Goal: Information Seeking & Learning: Learn about a topic

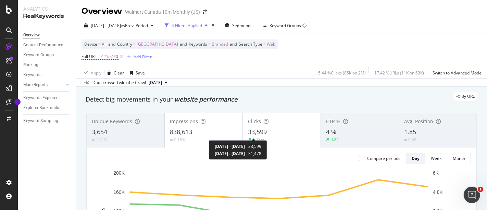
scroll to position [4, 0]
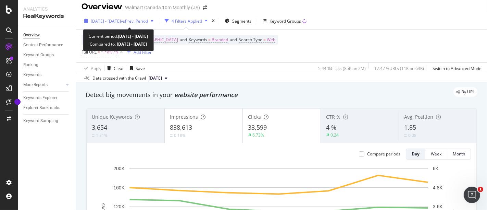
click at [148, 22] on span "vs Prev. Period" at bounding box center [134, 21] width 27 height 6
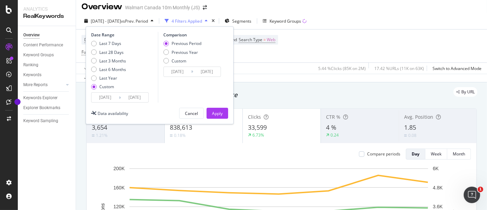
click at [114, 97] on input "[DATE]" at bounding box center [104, 97] width 27 height 10
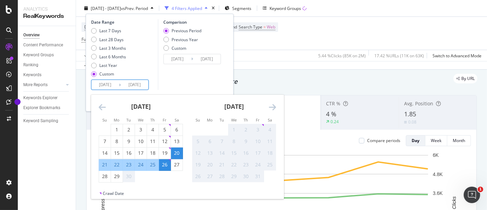
scroll to position [25, 0]
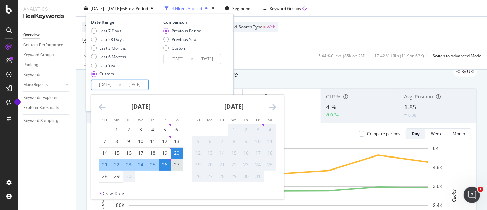
click at [176, 162] on div "27" at bounding box center [177, 164] width 12 height 7
type input "[DATE]"
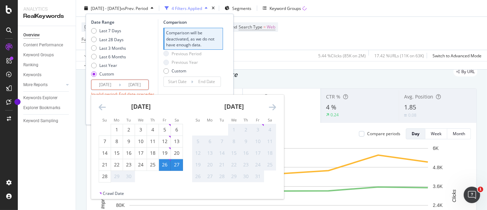
click at [258, 130] on div "3" at bounding box center [258, 129] width 12 height 7
click at [252, 127] on div "3" at bounding box center [258, 129] width 12 height 7
click at [176, 166] on div "27" at bounding box center [177, 164] width 12 height 7
type input "[DATE]"
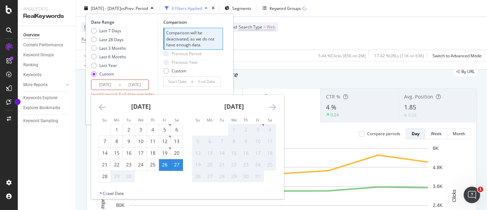
type input "[DATE]"
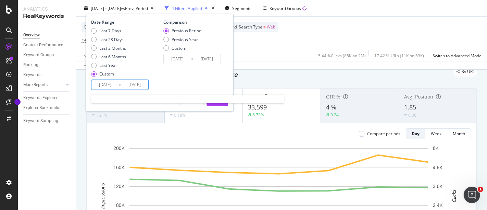
click at [141, 84] on input "[DATE]" at bounding box center [134, 85] width 27 height 10
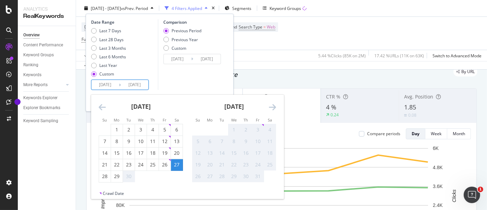
click at [259, 133] on div "3" at bounding box center [258, 129] width 12 height 11
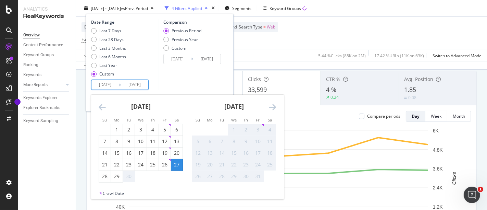
scroll to position [37, 0]
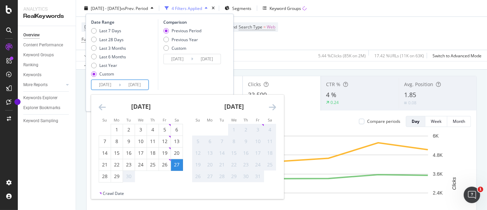
click at [260, 125] on div "3" at bounding box center [258, 129] width 12 height 11
click at [137, 86] on input "[DATE]" at bounding box center [134, 85] width 27 height 10
click at [120, 179] on div "29" at bounding box center [117, 176] width 12 height 11
type input "[DATE]"
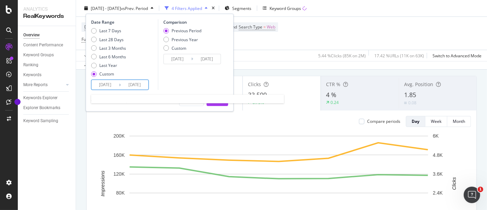
click at [140, 86] on input "[DATE]" at bounding box center [134, 85] width 27 height 10
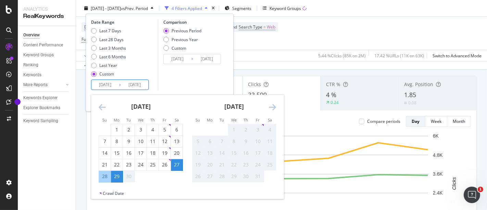
click at [129, 174] on div "30" at bounding box center [129, 176] width 12 height 7
click at [258, 130] on div "3" at bounding box center [258, 129] width 12 height 7
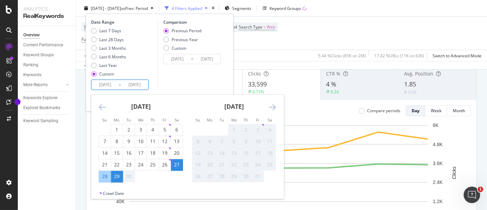
scroll to position [48, 0]
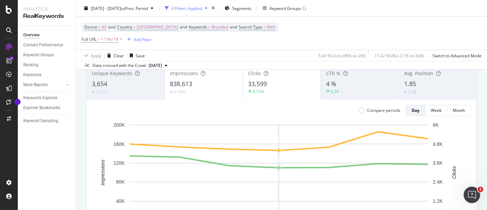
click at [269, 38] on div "Device = All and Country = [GEOGRAPHIC_DATA] and Keywords = Branded and Search …" at bounding box center [281, 33] width 400 height 33
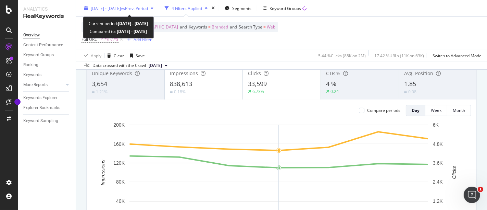
click at [121, 10] on span "[DATE] - [DATE]" at bounding box center [106, 8] width 30 height 6
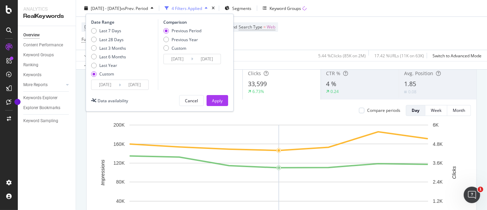
click at [108, 83] on input "[DATE]" at bounding box center [104, 85] width 27 height 10
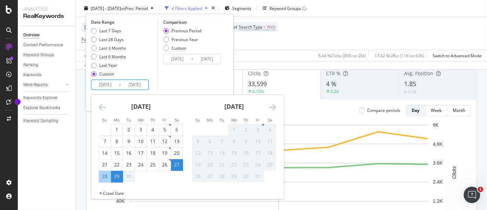
click at [260, 128] on div "3" at bounding box center [258, 129] width 12 height 7
click at [273, 111] on icon "Move forward to switch to the next month." at bounding box center [272, 107] width 7 height 8
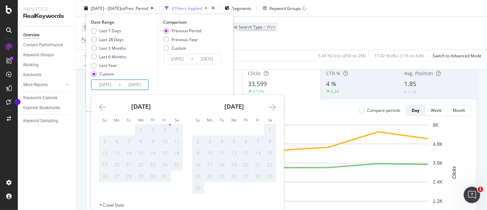
click at [101, 108] on icon "Move backward to switch to the previous month." at bounding box center [102, 107] width 7 height 8
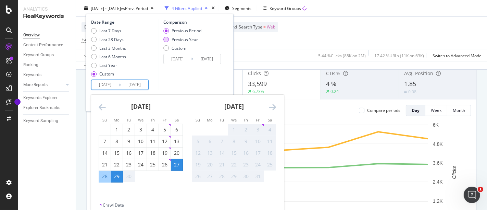
click at [164, 40] on div "Previous Year" at bounding box center [165, 39] width 5 height 5
type input "[DATE]"
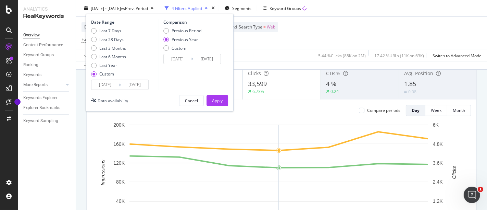
click at [110, 86] on input "[DATE]" at bounding box center [104, 85] width 27 height 10
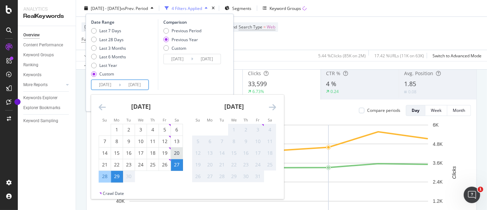
click at [180, 148] on div "20" at bounding box center [177, 152] width 12 height 11
type input "[DATE]"
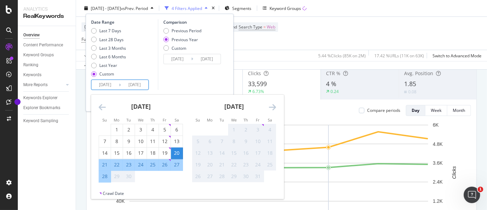
click at [167, 161] on div "26" at bounding box center [165, 164] width 12 height 7
type input "[DATE]"
click at [115, 88] on input "[DATE]" at bounding box center [104, 85] width 27 height 10
click at [178, 165] on div "27" at bounding box center [177, 164] width 12 height 7
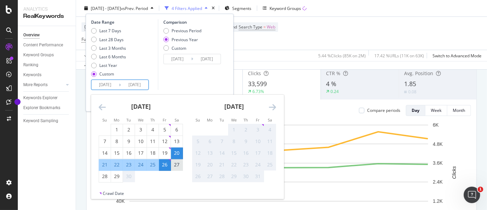
type input "[DATE]"
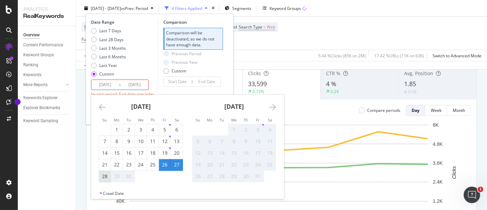
click at [103, 178] on div "28" at bounding box center [105, 176] width 12 height 7
type input "[DATE]"
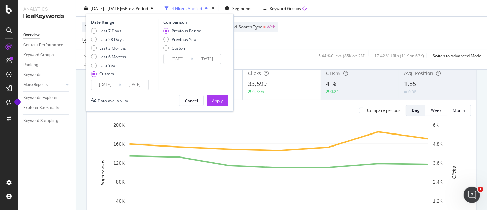
click at [136, 83] on input "[DATE]" at bounding box center [134, 85] width 27 height 10
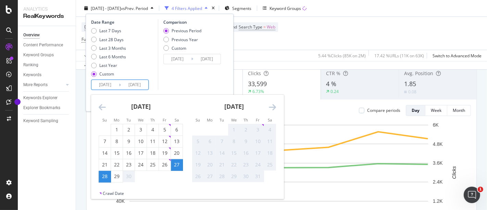
click at [131, 176] on div "30" at bounding box center [129, 176] width 12 height 7
click at [116, 178] on div "29" at bounding box center [117, 176] width 12 height 7
type input "[DATE]"
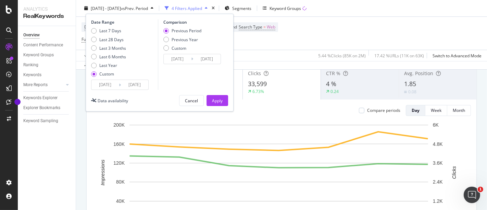
click at [135, 83] on input "[DATE]" at bounding box center [134, 85] width 27 height 10
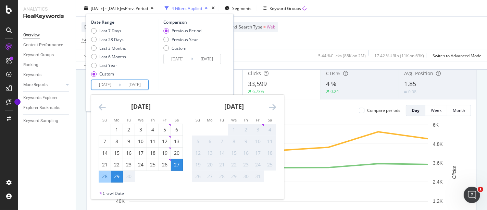
click at [130, 178] on div "30" at bounding box center [129, 176] width 12 height 7
click at [258, 128] on div "3" at bounding box center [258, 129] width 12 height 7
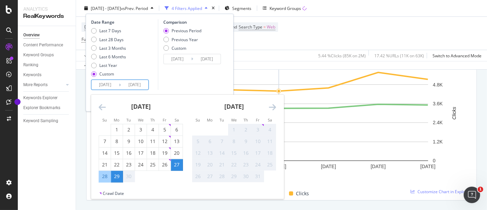
scroll to position [106, 0]
click at [215, 84] on div "Comparison Previous Period Previous Year Custom [DATE] Navigate forward to inte…" at bounding box center [190, 54] width 65 height 71
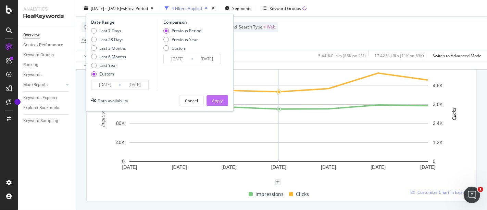
click at [218, 99] on div "Apply" at bounding box center [217, 100] width 11 height 6
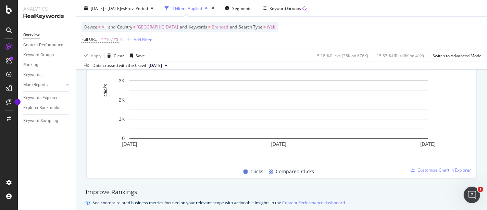
scroll to position [290, 0]
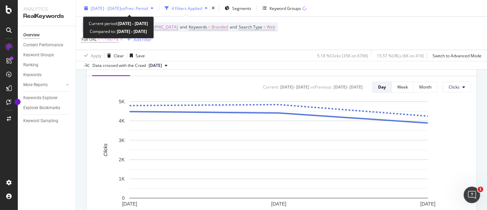
click at [120, 7] on span "[DATE] - [DATE]" at bounding box center [106, 8] width 30 height 6
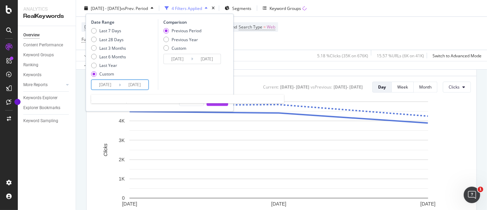
click at [132, 85] on input "[DATE]" at bounding box center [134, 85] width 27 height 10
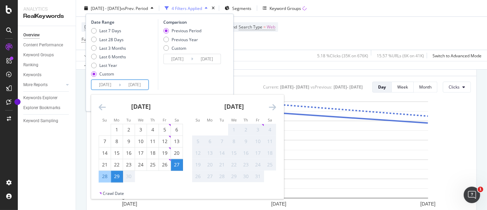
click at [255, 129] on div "3" at bounding box center [258, 129] width 12 height 7
click at [130, 176] on div "30" at bounding box center [129, 176] width 12 height 7
click at [260, 129] on div "3" at bounding box center [258, 129] width 12 height 7
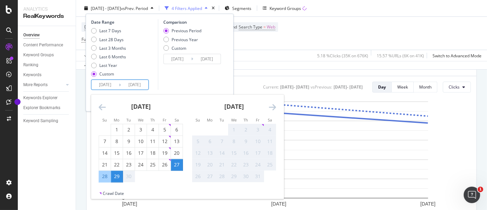
click at [275, 111] on icon "Move forward to switch to the next month." at bounding box center [272, 107] width 7 height 8
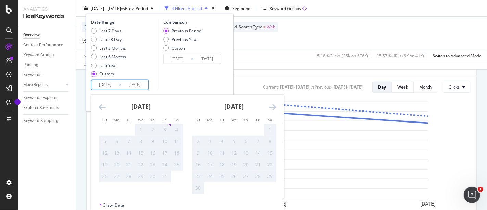
click at [99, 106] on icon "Move backward to switch to the previous month." at bounding box center [102, 107] width 7 height 8
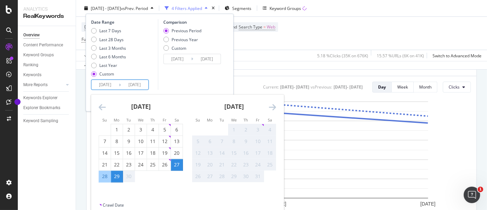
click at [271, 41] on div "Device = All and Country = [GEOGRAPHIC_DATA] and Keywords = Branded and Search …" at bounding box center [281, 33] width 400 height 33
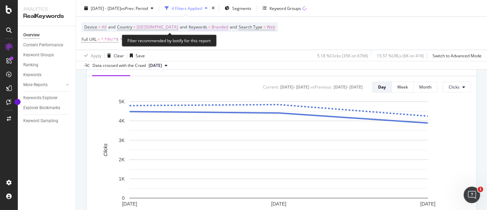
click at [212, 26] on span "Branded" at bounding box center [220, 27] width 16 height 10
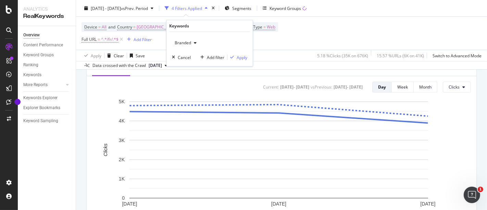
click at [196, 42] on icon "button" at bounding box center [195, 43] width 3 height 4
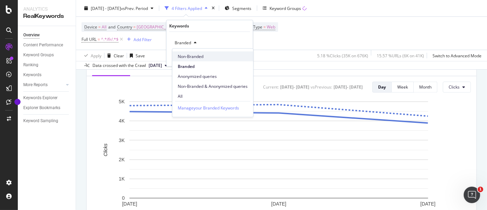
click at [191, 55] on span "Non-Branded" at bounding box center [213, 56] width 70 height 6
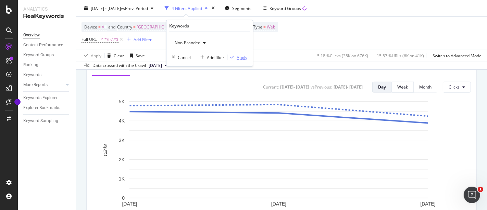
click at [241, 56] on div "Apply" at bounding box center [242, 57] width 11 height 6
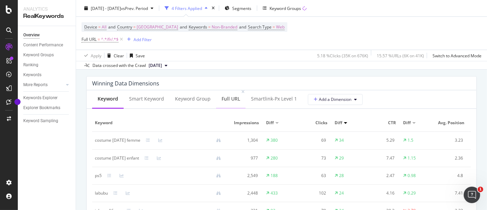
scroll to position [635, 0]
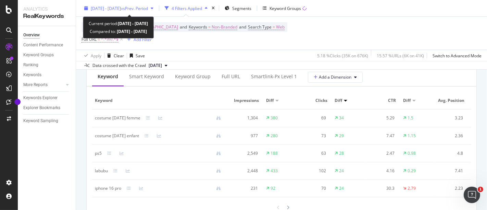
click at [121, 9] on span "[DATE] - [DATE]" at bounding box center [106, 8] width 30 height 6
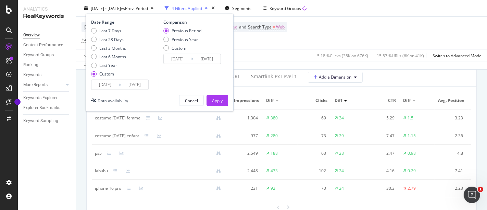
click at [131, 86] on input "[DATE]" at bounding box center [134, 85] width 27 height 10
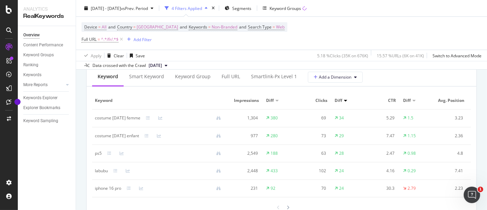
click at [314, 34] on div "Device = All and Country = [GEOGRAPHIC_DATA] and Keywords = Non-Branded and Sea…" at bounding box center [281, 33] width 400 height 33
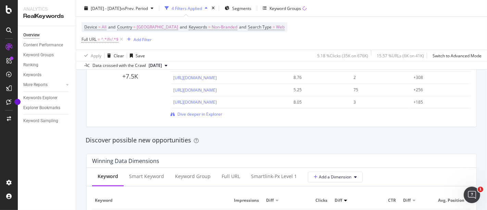
scroll to position [535, 0]
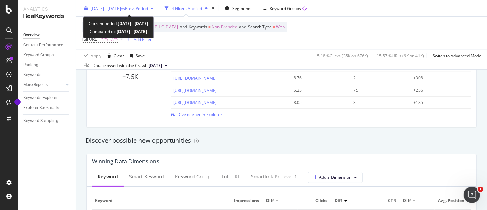
click at [121, 10] on span "[DATE] - [DATE]" at bounding box center [106, 8] width 30 height 6
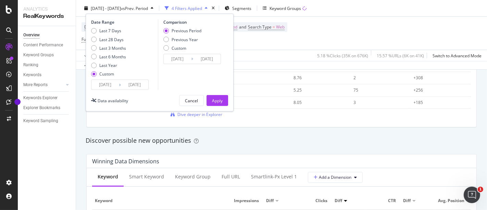
click at [132, 85] on input "[DATE]" at bounding box center [134, 85] width 27 height 10
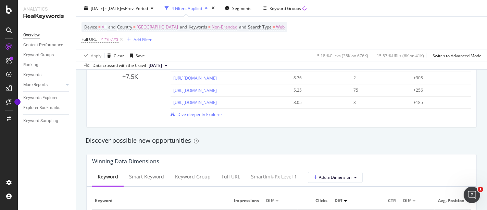
click at [317, 130] on div "Click Potential +7.5K Top pages to improve Avg. Position Clicks Click Potential…" at bounding box center [281, 78] width 399 height 109
click at [298, 147] on div "Discover possible new opportunities" at bounding box center [281, 141] width 399 height 16
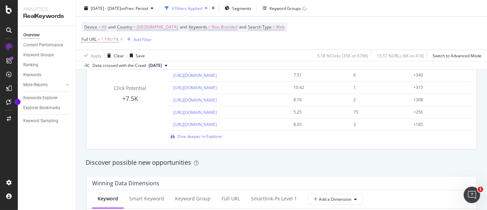
scroll to position [514, 0]
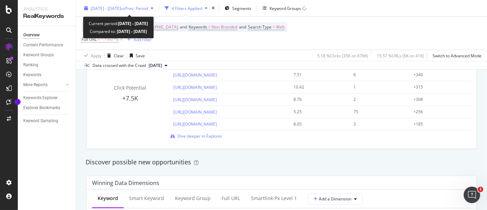
click at [121, 9] on span "[DATE] - [DATE]" at bounding box center [106, 8] width 30 height 6
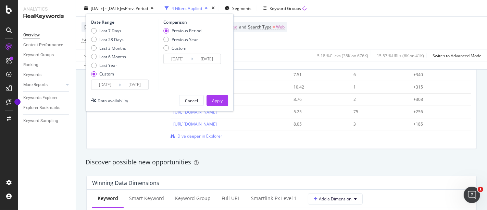
click at [130, 83] on input "[DATE]" at bounding box center [134, 85] width 27 height 10
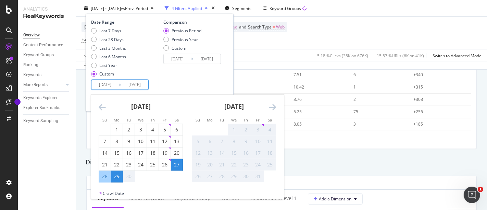
click at [323, 162] on div "Discover possible new opportunities" at bounding box center [282, 162] width 392 height 9
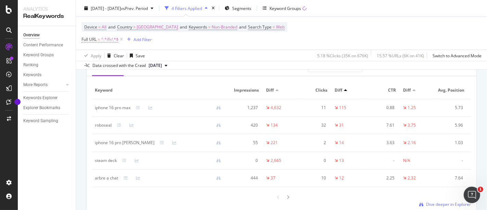
scroll to position [841, 0]
